Goal: Information Seeking & Learning: Learn about a topic

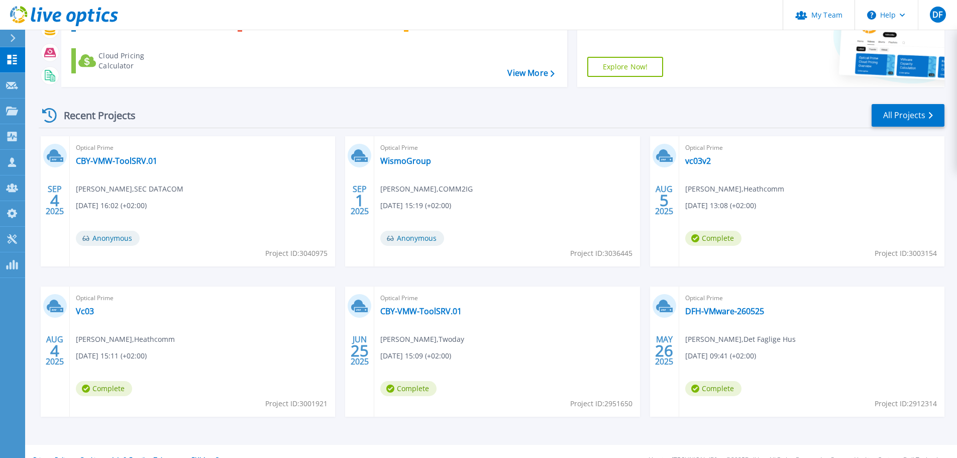
scroll to position [99, 0]
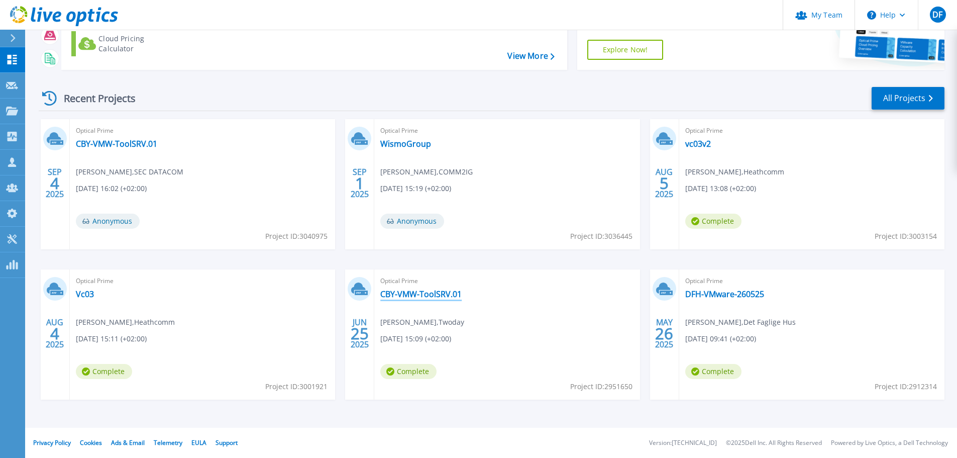
click at [431, 294] on link "CBY-VMW-ToolSRV.01" at bounding box center [420, 294] width 81 height 10
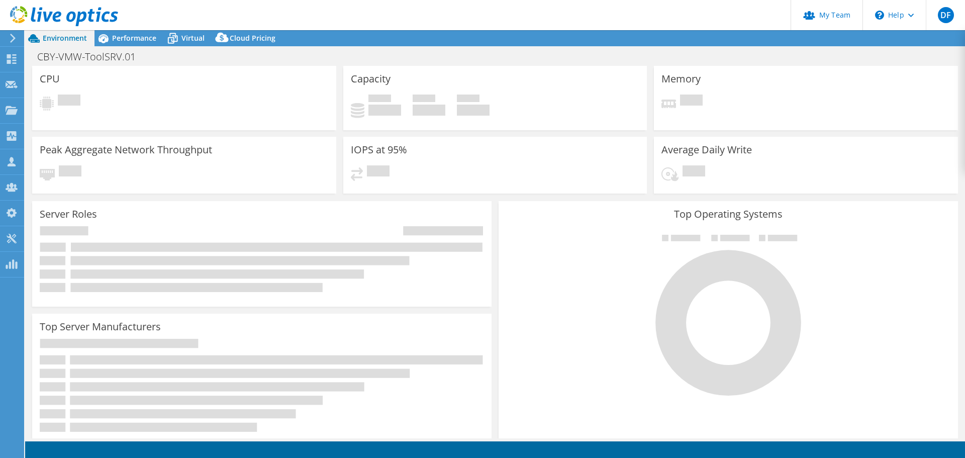
select select "EUFrankfurt"
select select "DKK"
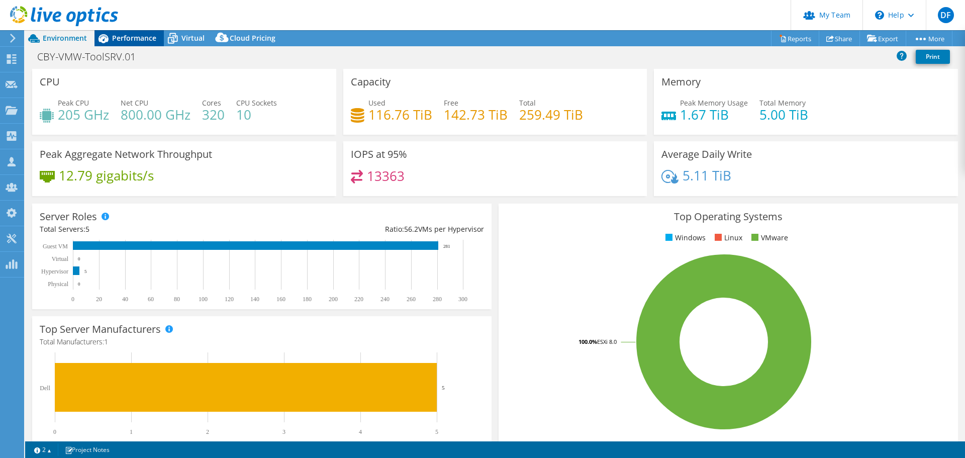
click at [131, 40] on span "Performance" at bounding box center [134, 38] width 44 height 10
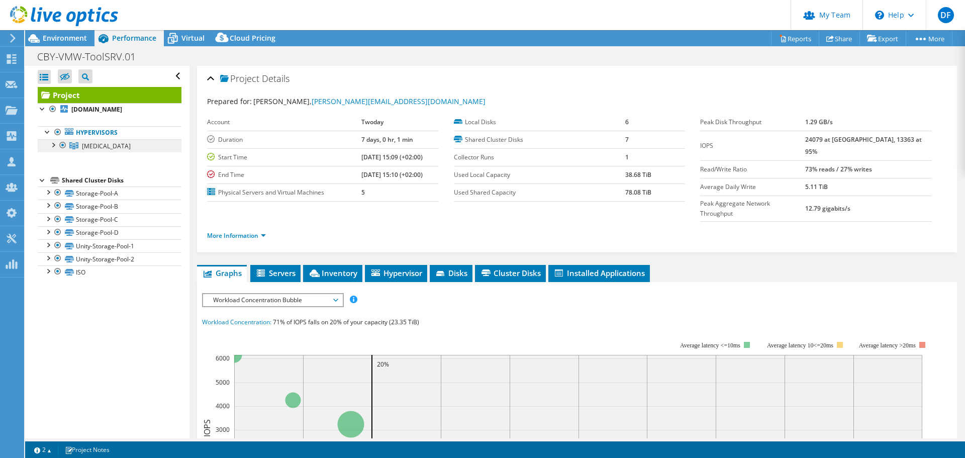
click at [85, 145] on span "BAL" at bounding box center [106, 146] width 49 height 9
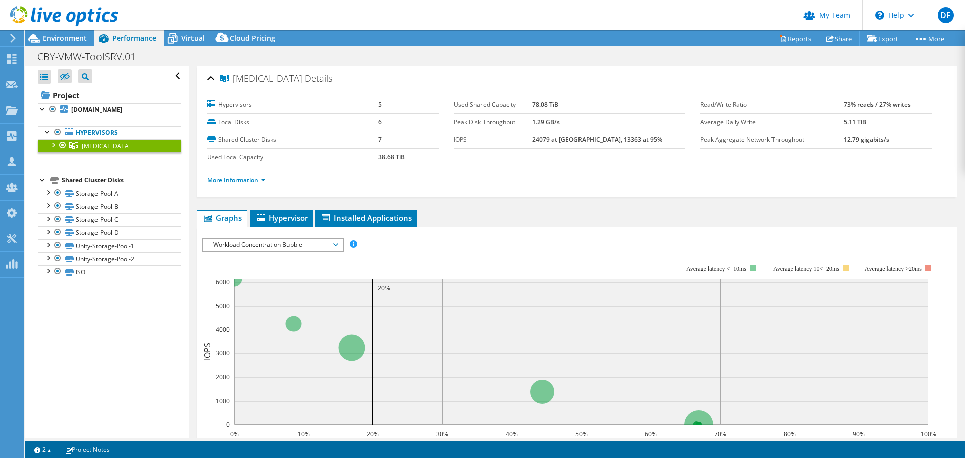
click at [53, 143] on div at bounding box center [53, 144] width 10 height 10
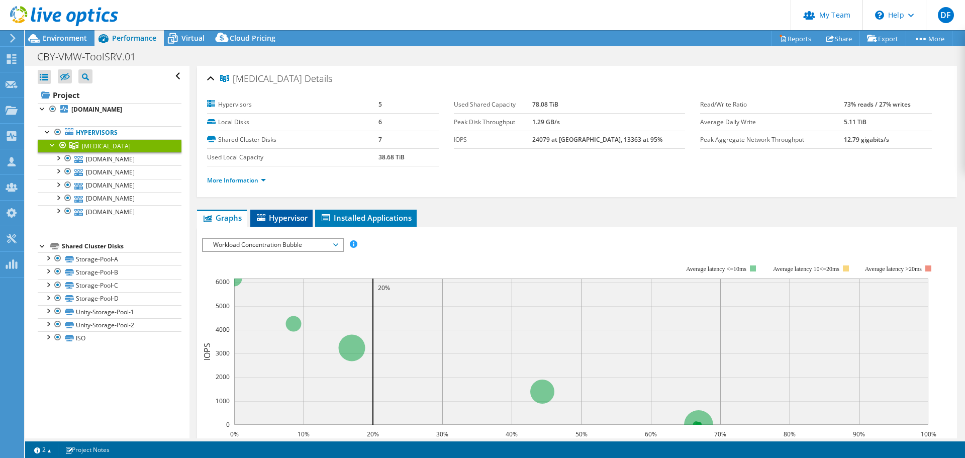
click at [287, 221] on span "Hypervisor" at bounding box center [281, 218] width 52 height 10
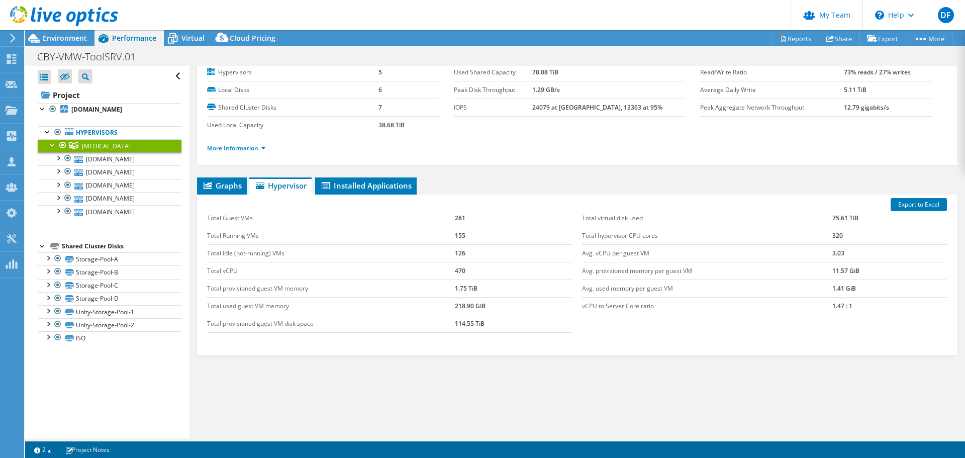
scroll to position [40, 0]
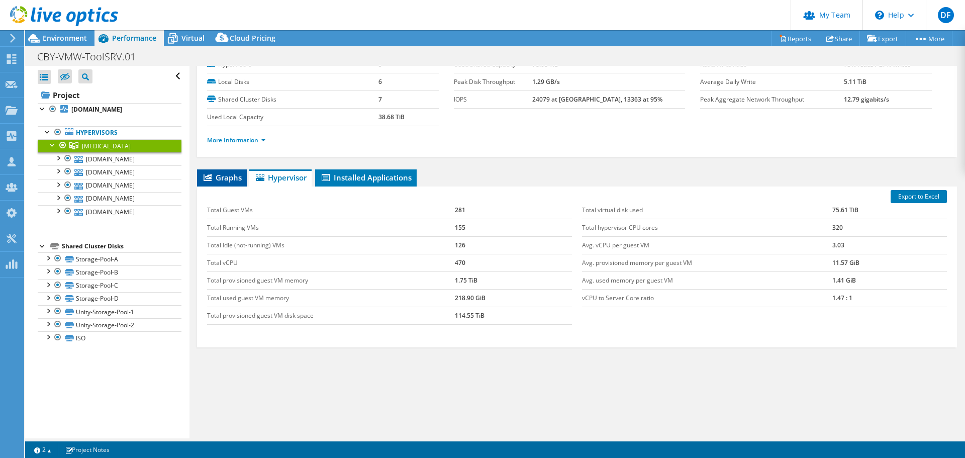
click at [225, 181] on span "Graphs" at bounding box center [222, 177] width 40 height 10
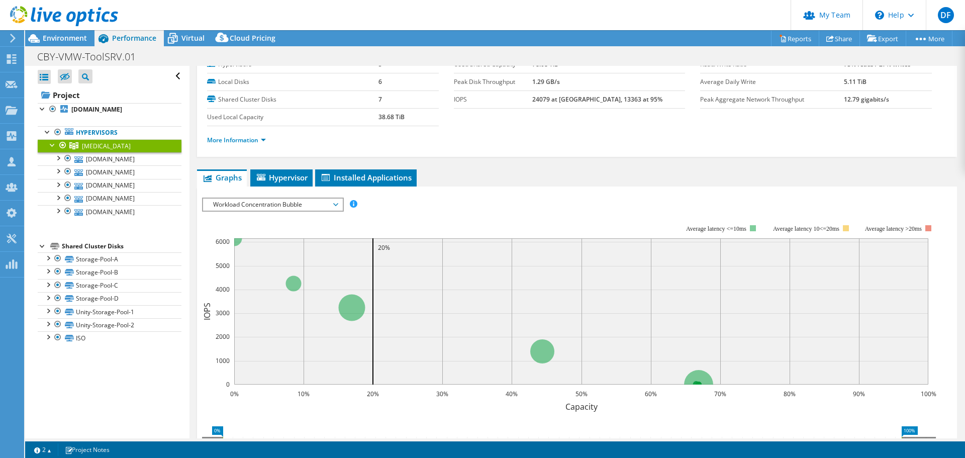
click at [315, 209] on span "Workload Concentration Bubble" at bounding box center [272, 204] width 129 height 12
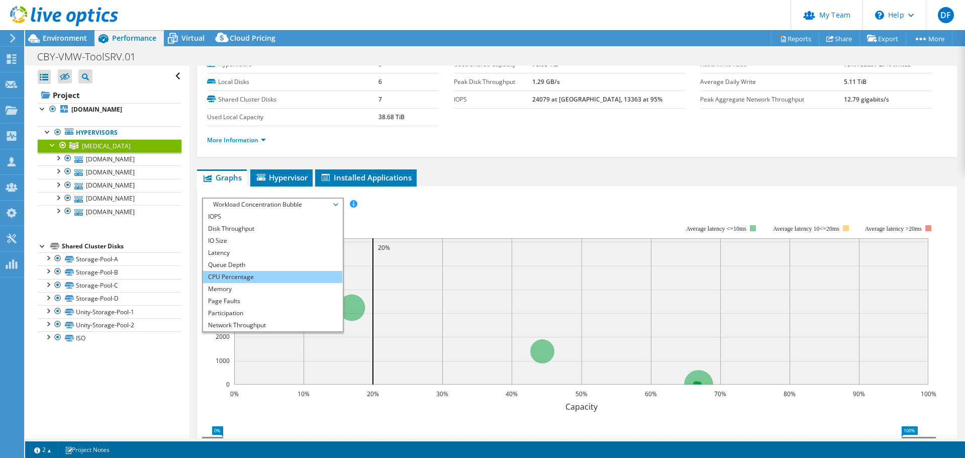
click at [258, 273] on li "CPU Percentage" at bounding box center [272, 277] width 139 height 12
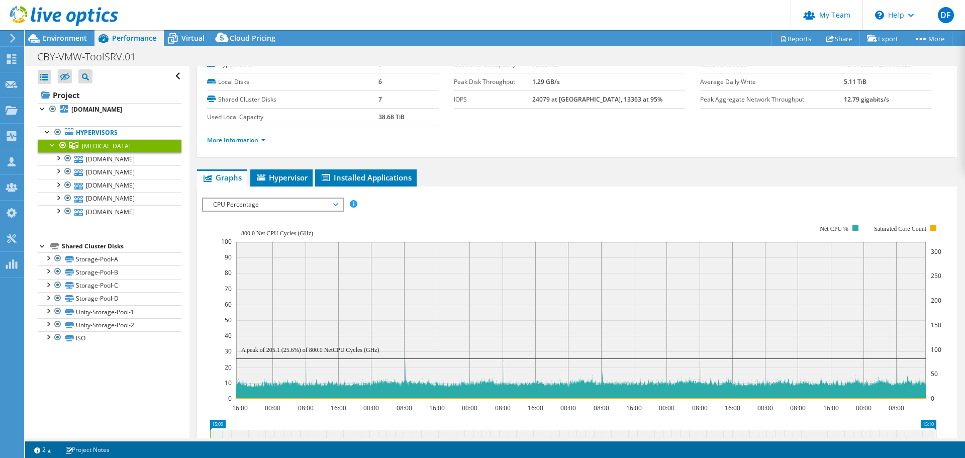
click at [241, 140] on link "More Information" at bounding box center [236, 140] width 59 height 9
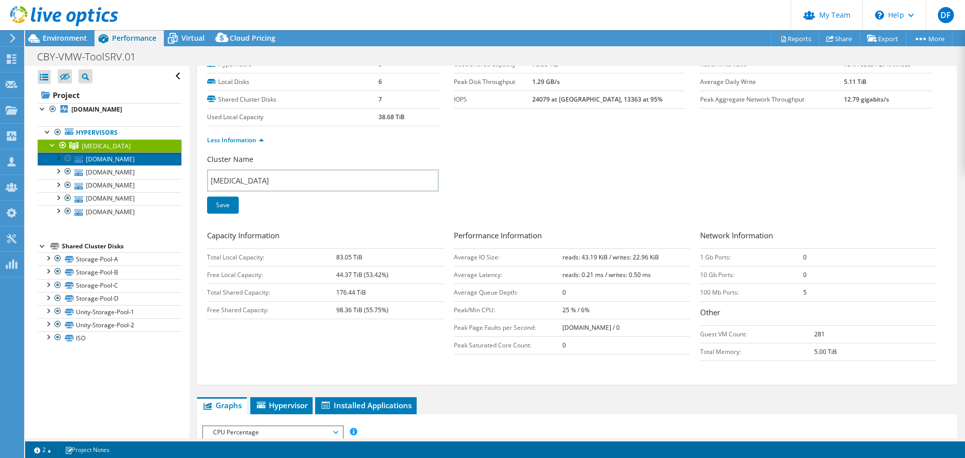
click at [94, 162] on link "cby-vmw-vmhost-02.vcit.dk" at bounding box center [110, 158] width 144 height 13
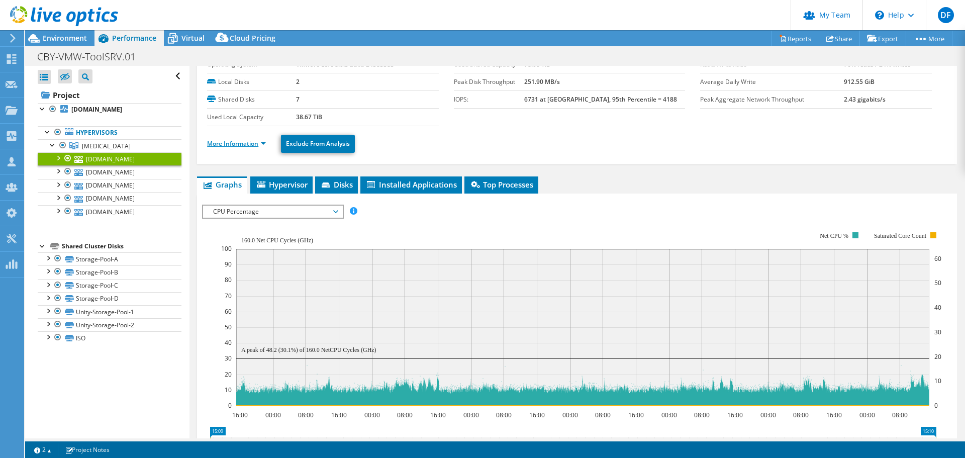
click at [261, 141] on link "More Information" at bounding box center [236, 143] width 59 height 9
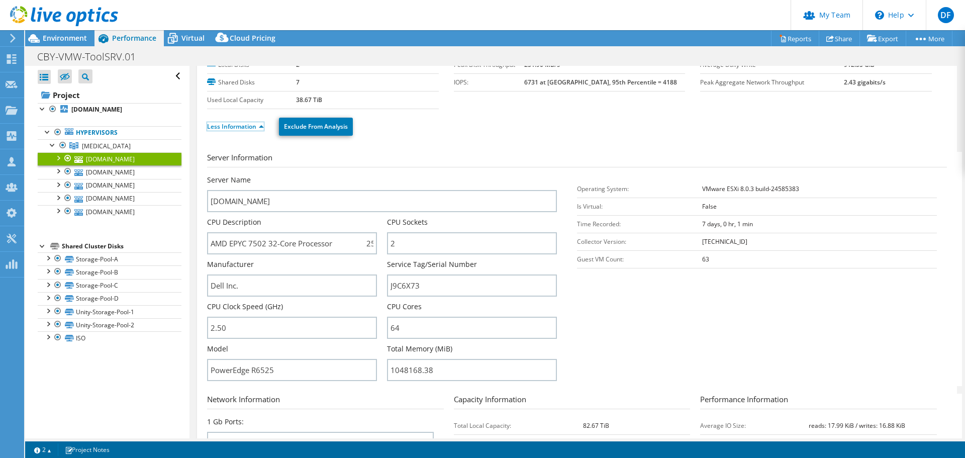
scroll to position [100, 0]
